Goal: Share content

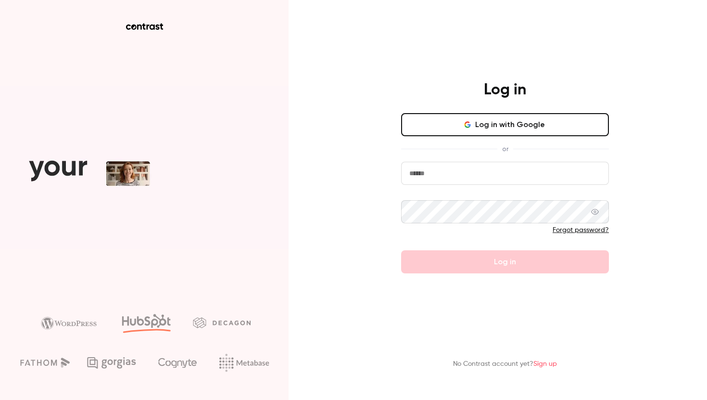
click at [532, 127] on button "Log in with Google" at bounding box center [505, 124] width 208 height 23
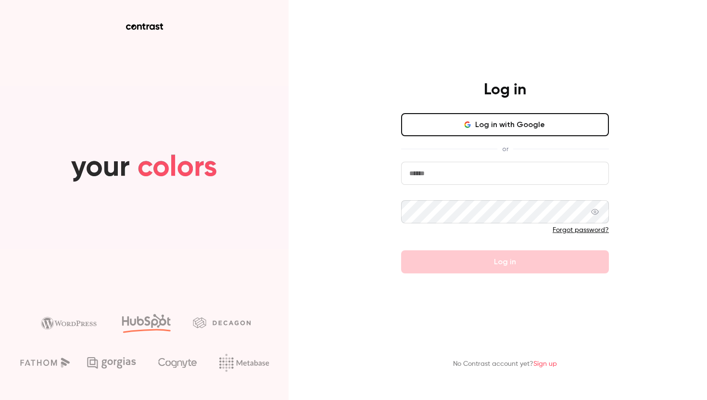
click at [475, 128] on button "Log in with Google" at bounding box center [505, 124] width 208 height 23
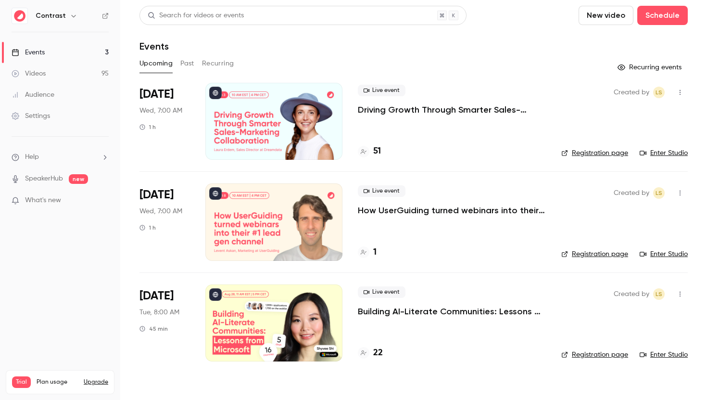
click at [378, 109] on p "Driving Growth Through Smarter Sales-Marketing Collaboration" at bounding box center [452, 110] width 188 height 12
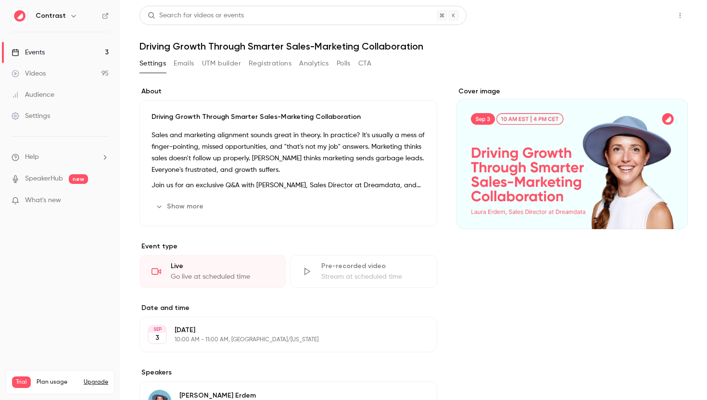
click at [643, 17] on button "Share" at bounding box center [645, 15] width 38 height 19
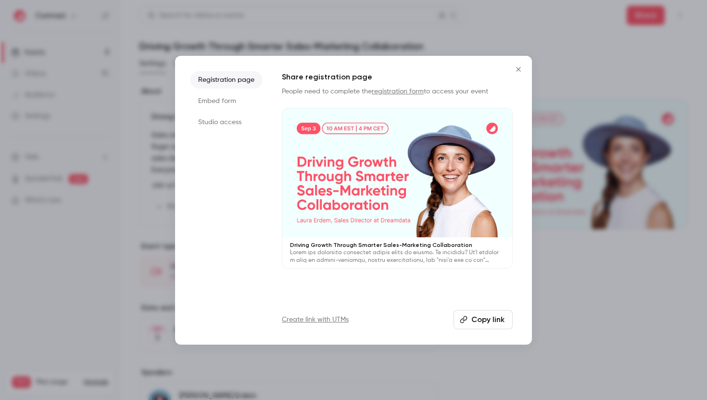
click at [396, 168] on div at bounding box center [397, 172] width 230 height 129
click at [478, 323] on button "Copy link" at bounding box center [482, 319] width 59 height 19
click at [523, 67] on icon "Close" at bounding box center [519, 69] width 12 height 8
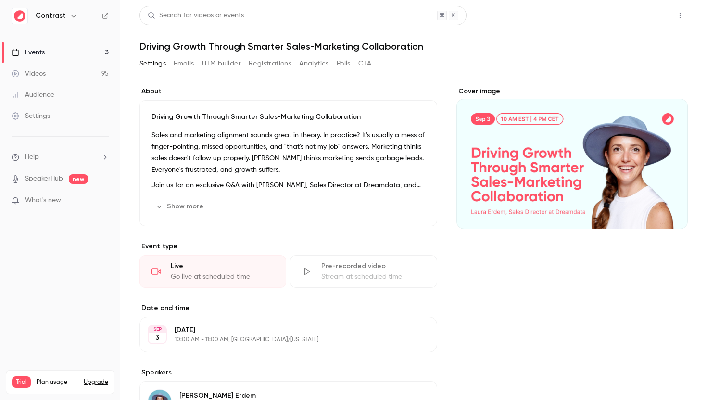
click at [634, 16] on button "Share" at bounding box center [645, 15] width 38 height 19
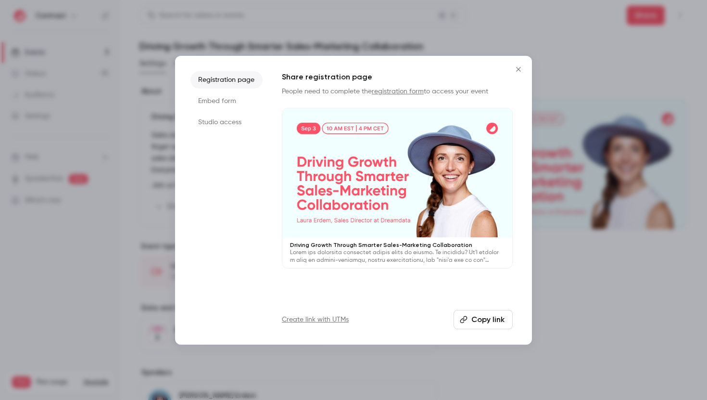
click at [479, 317] on button "Copy link" at bounding box center [482, 319] width 59 height 19
click at [511, 66] on button "Close" at bounding box center [518, 69] width 19 height 19
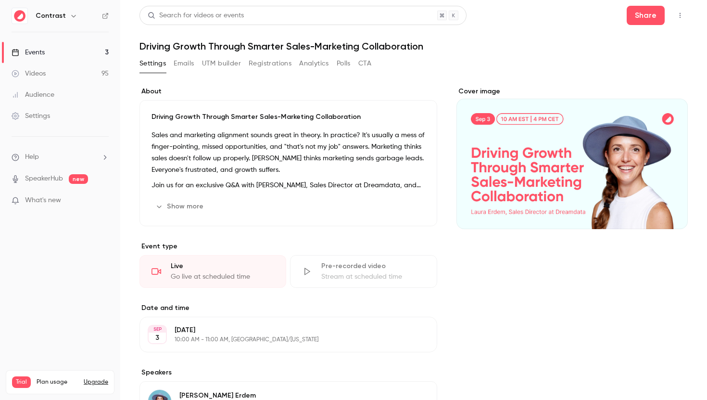
click at [74, 54] on link "Events 3" at bounding box center [60, 52] width 120 height 21
